Goal: Transaction & Acquisition: Purchase product/service

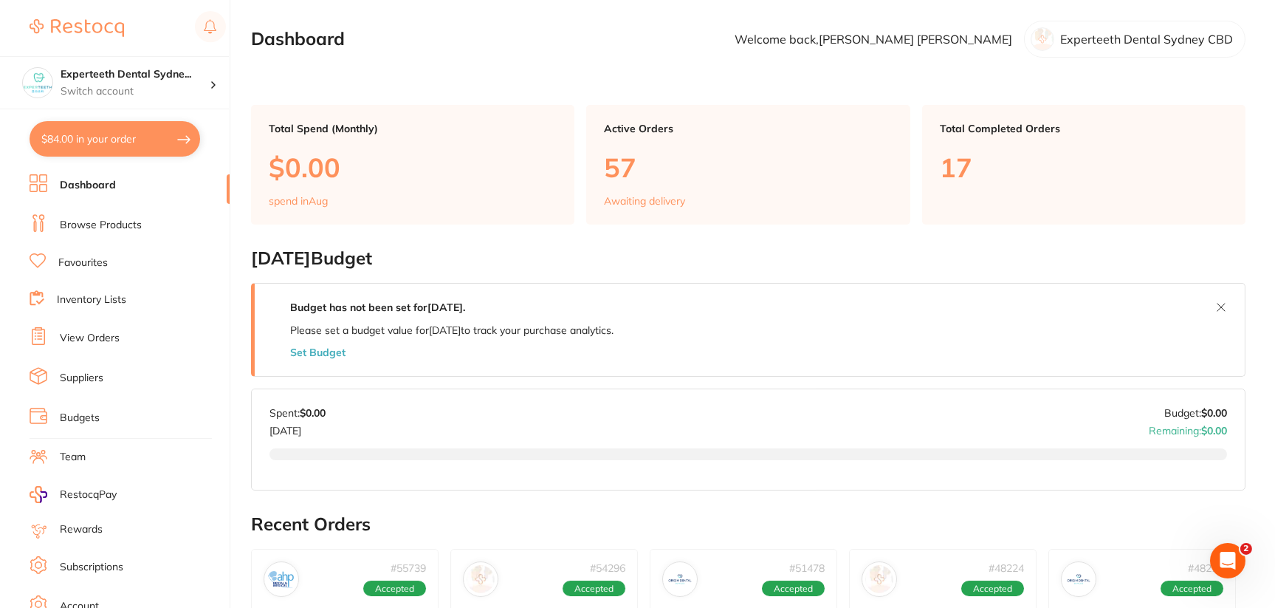
drag, startPoint x: 127, startPoint y: 217, endPoint x: 171, endPoint y: 198, distance: 47.6
click at [127, 218] on link "Browse Products" at bounding box center [101, 225] width 82 height 15
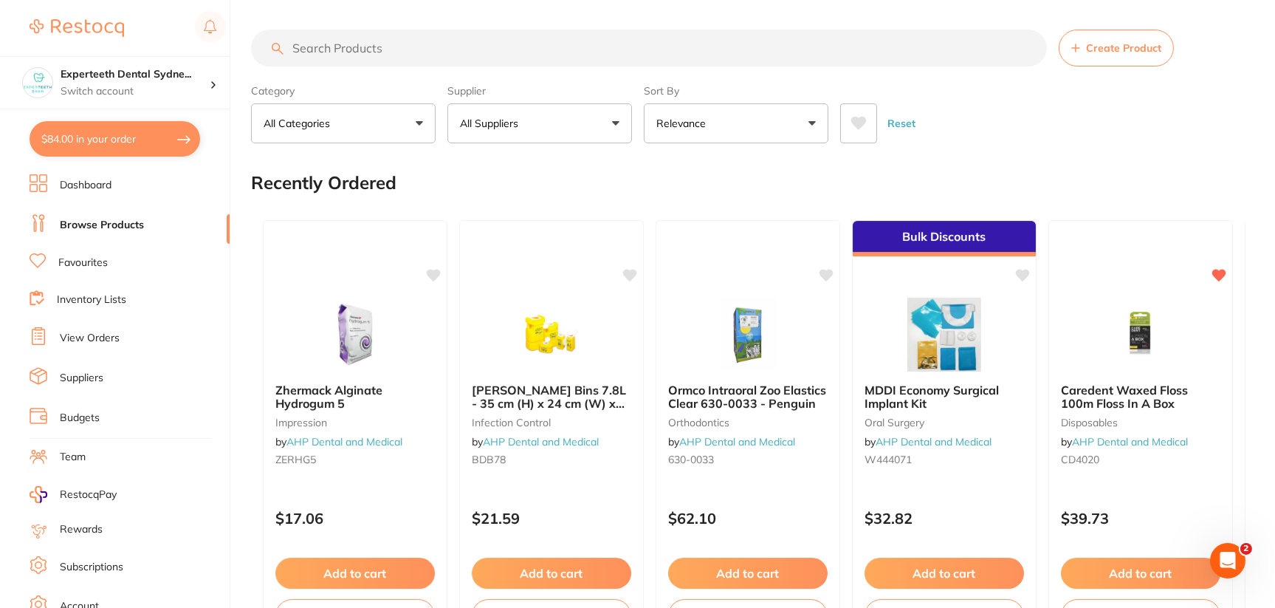
click at [472, 52] on input "search" at bounding box center [649, 48] width 796 height 37
click at [470, 53] on input "search" at bounding box center [649, 48] width 796 height 37
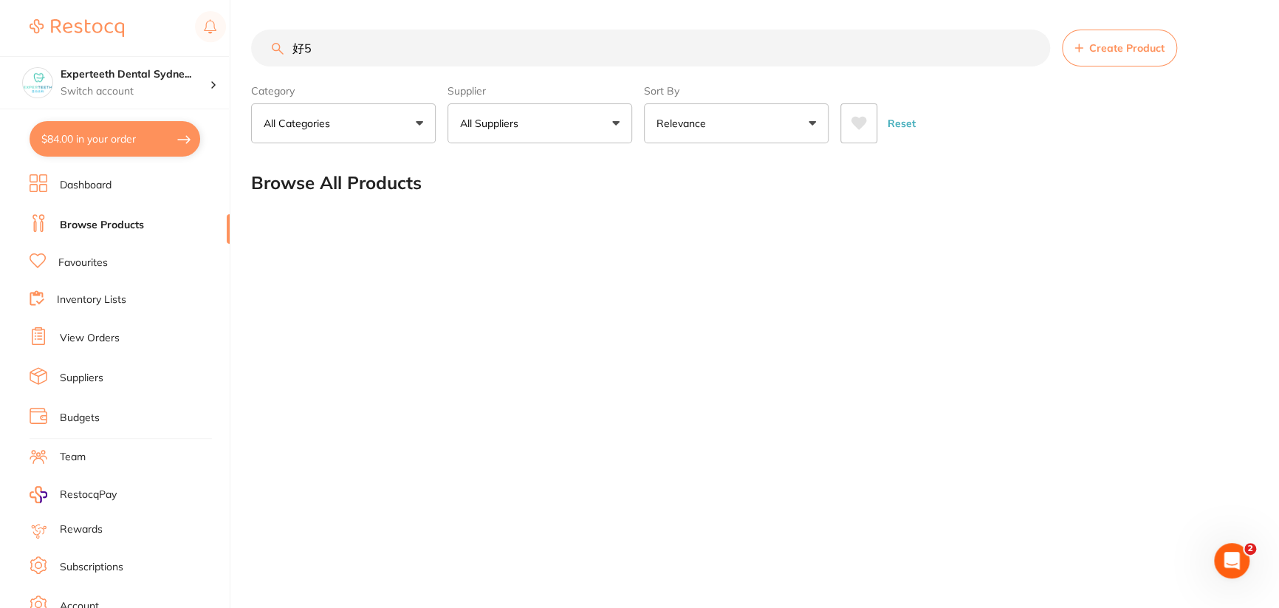
type input "好"
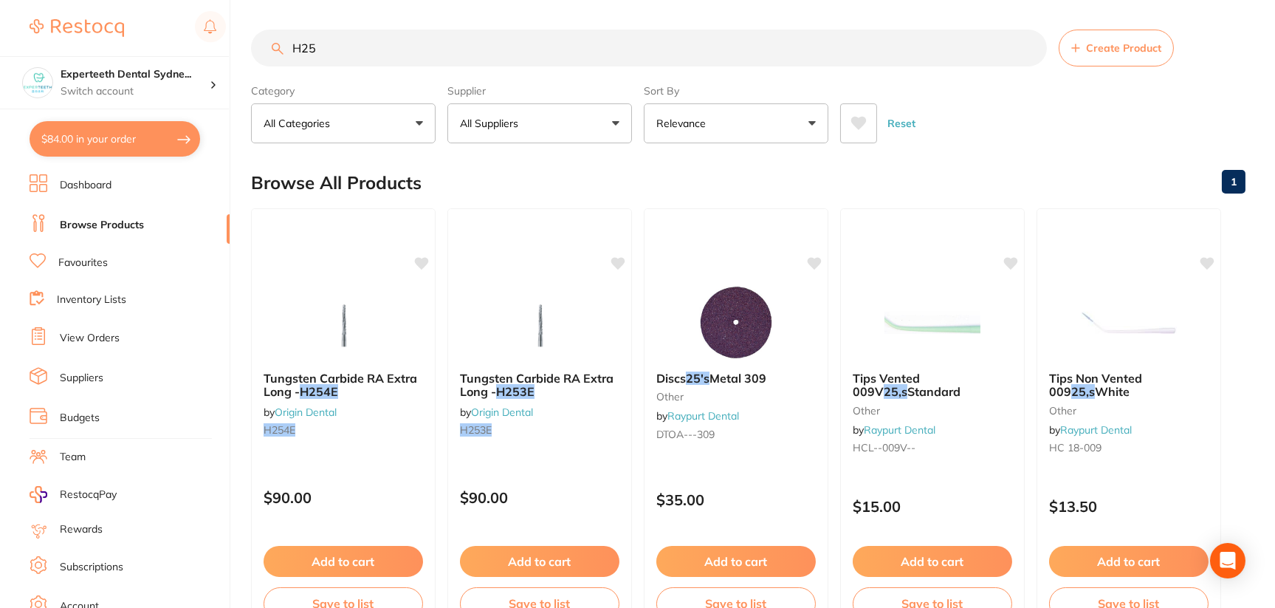
type input "H25"
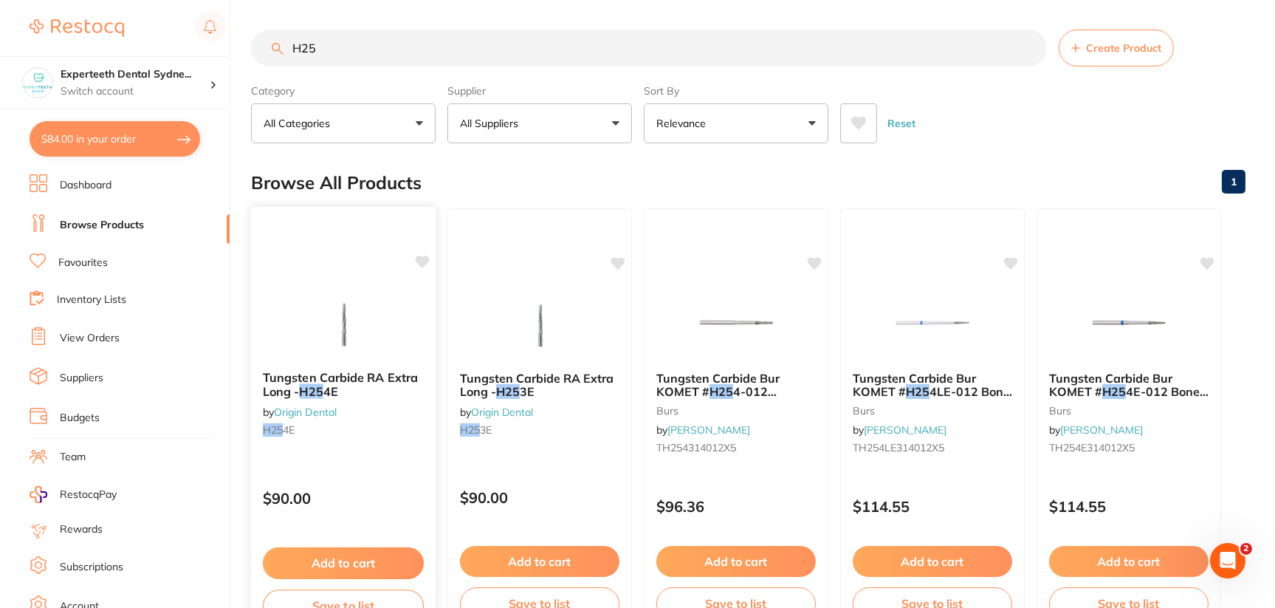
click at [340, 328] on img at bounding box center [343, 321] width 97 height 75
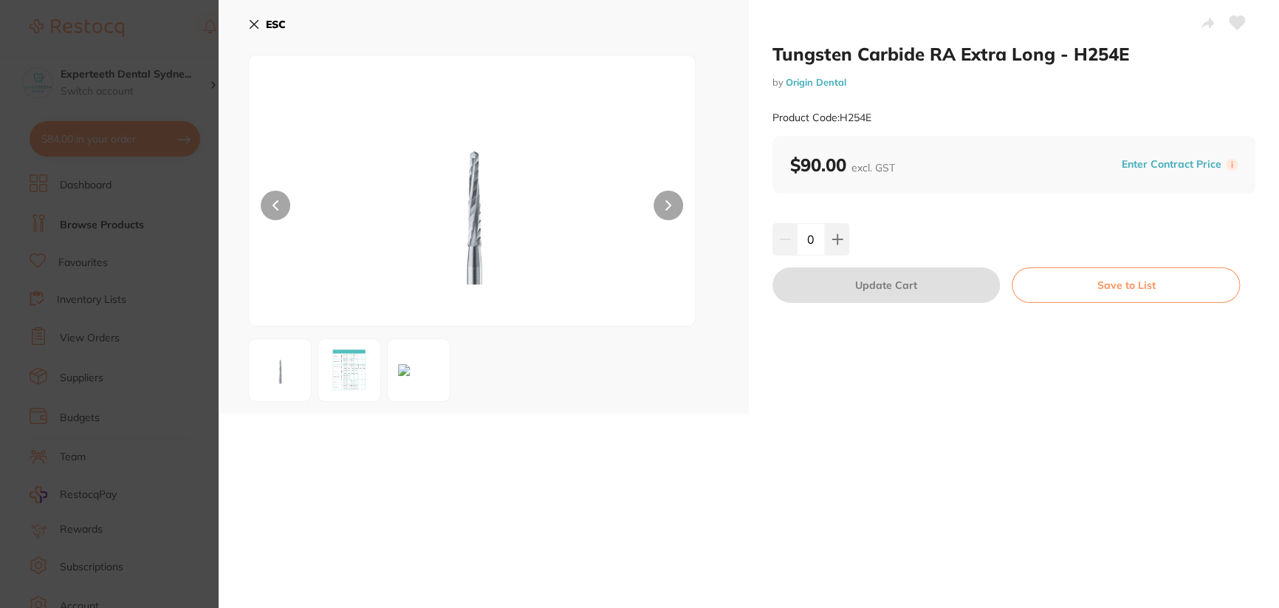
click at [366, 393] on img at bounding box center [349, 369] width 53 height 53
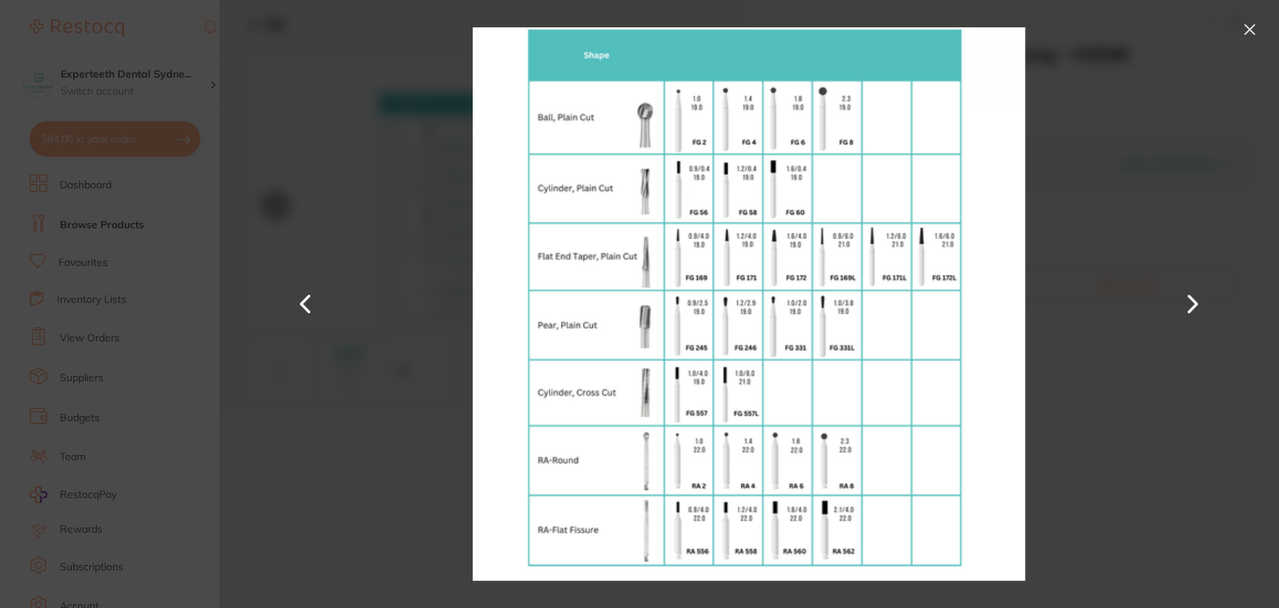
click at [1201, 309] on button at bounding box center [1192, 304] width 35 height 304
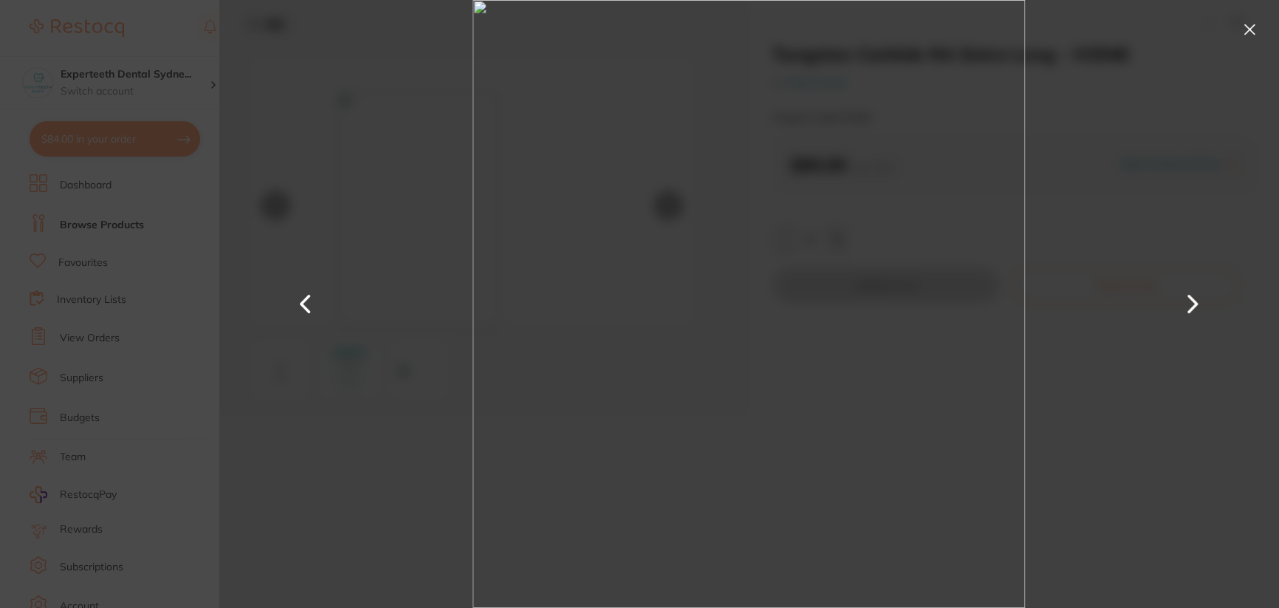
click at [752, 406] on img at bounding box center [749, 304] width 553 height 608
click at [1248, 30] on button at bounding box center [1250, 30] width 24 height 24
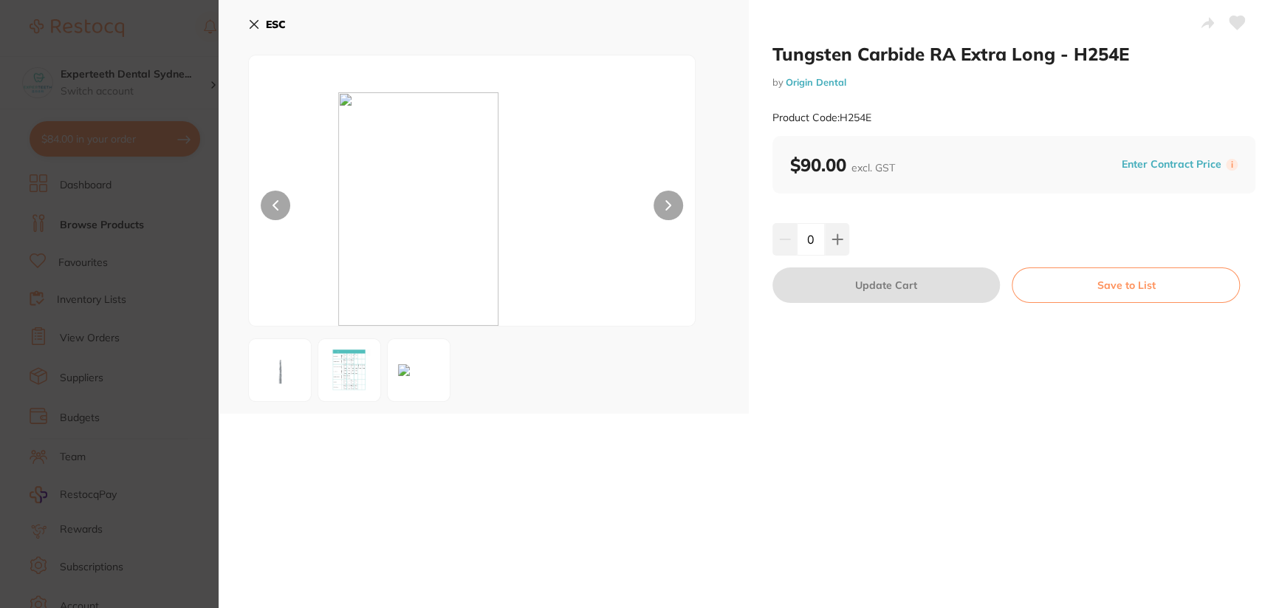
click at [644, 272] on div at bounding box center [471, 191] width 447 height 272
click at [658, 383] on div at bounding box center [483, 370] width 471 height 64
click at [251, 27] on icon at bounding box center [254, 25] width 8 height 8
